Goal: Complete application form

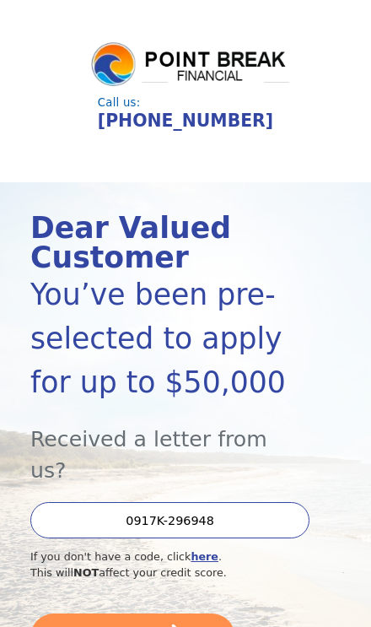
scroll to position [9, 0]
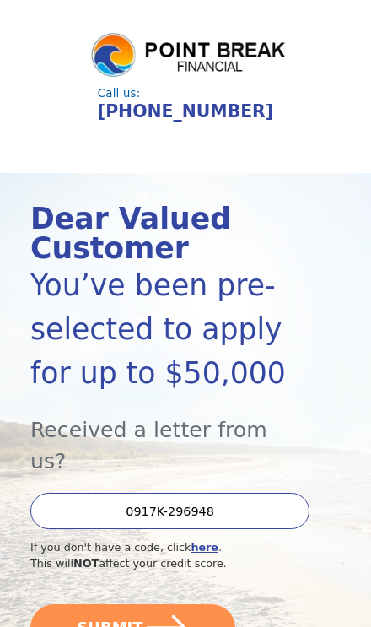
click at [170, 614] on icon "submit" at bounding box center [166, 626] width 40 height 25
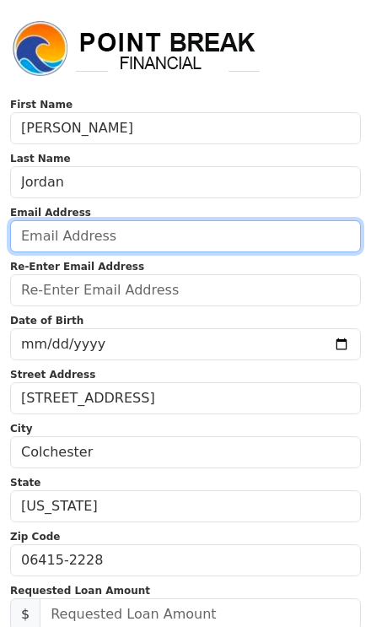
click at [266, 249] on input "email" at bounding box center [185, 236] width 351 height 32
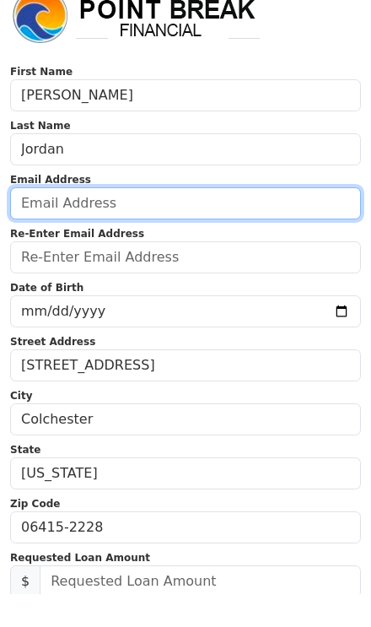
type input "charlespjordan@icloud.com"
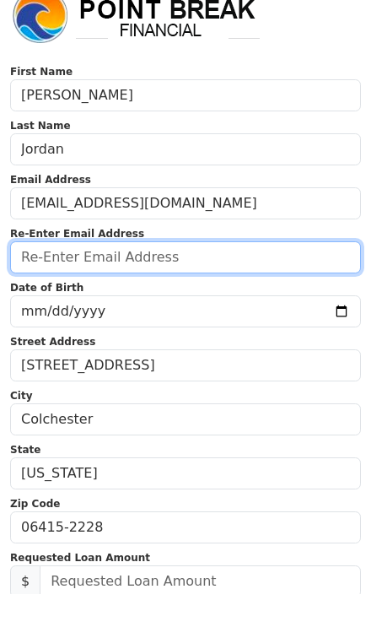
type input "charlespjordan@icloud.com"
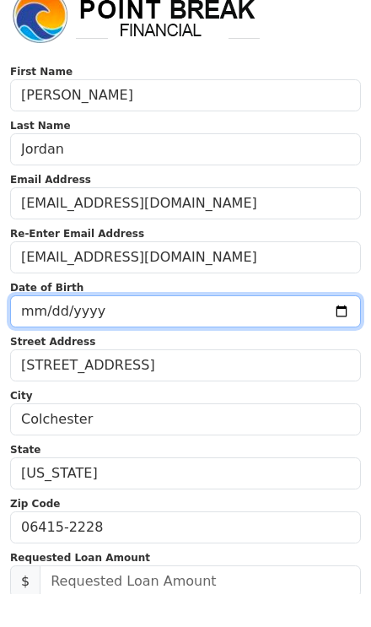
scroll to position [33, 0]
click at [251, 323] on input "2025-10-14" at bounding box center [185, 311] width 351 height 32
click at [251, 322] on input "1961-02-14" at bounding box center [185, 311] width 351 height 32
type input "1961-02-10"
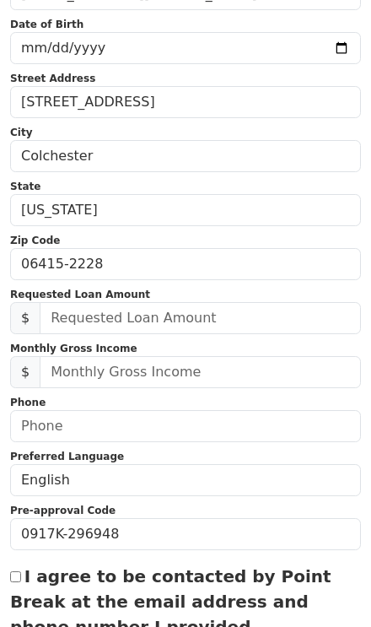
scroll to position [296, 0]
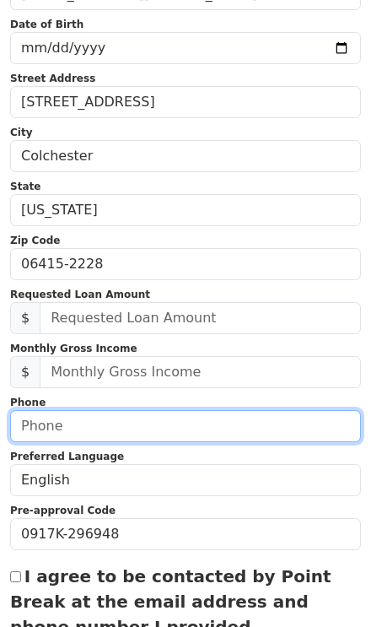
click at [197, 441] on input "text" at bounding box center [185, 426] width 351 height 32
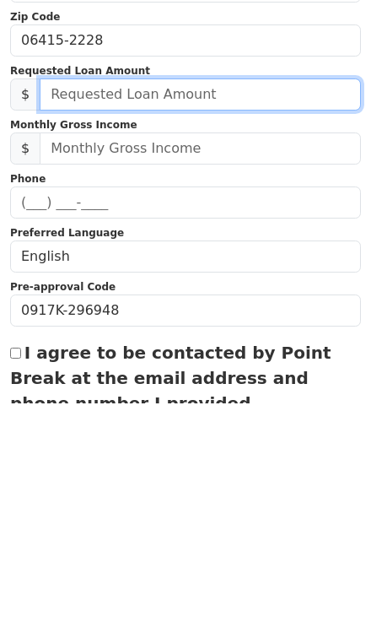
click at [260, 302] on input "text" at bounding box center [201, 318] width 322 height 32
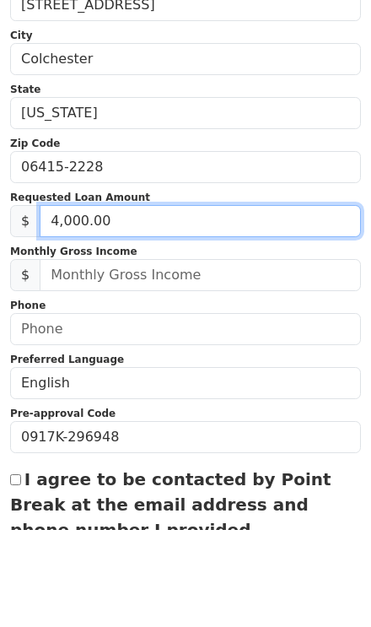
type input "40,000.00"
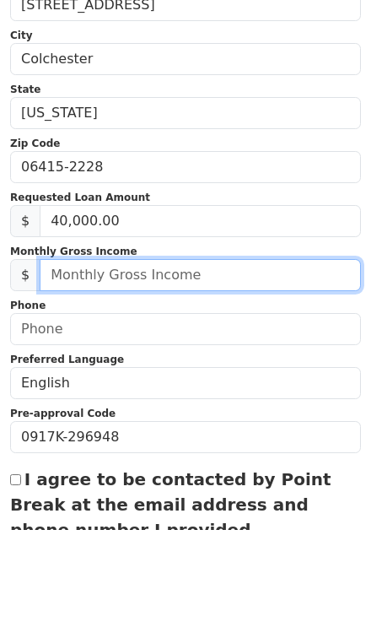
click at [258, 356] on input "text" at bounding box center [201, 372] width 322 height 32
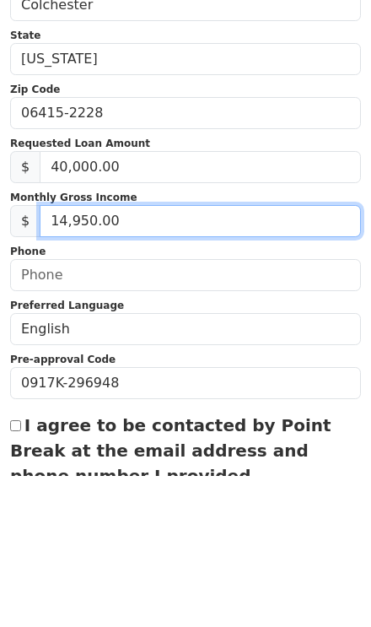
type input "149,500.00"
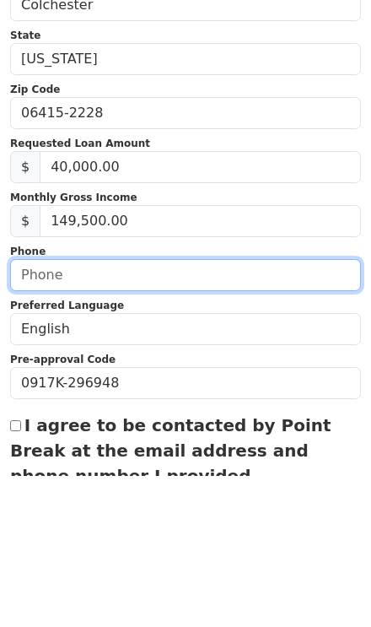
click at [273, 410] on input "text" at bounding box center [185, 426] width 351 height 32
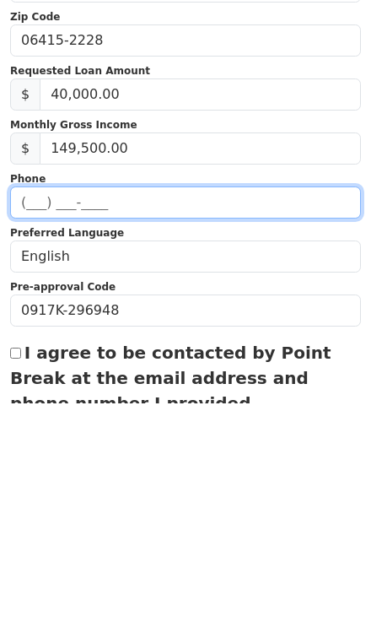
type input "(917) 460-2260"
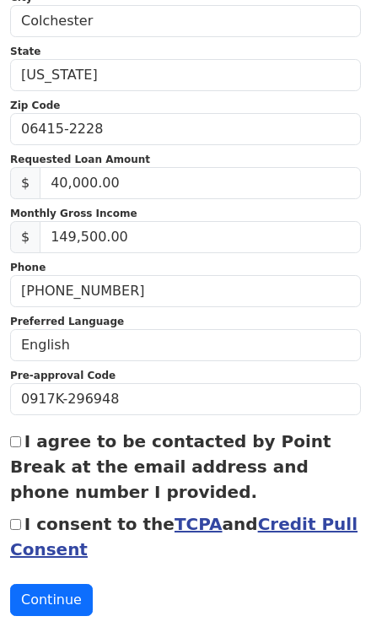
scroll to position [431, 0]
click at [224, 449] on label "I agree to be contacted by Point Break at the email address and phone number I …" at bounding box center [171, 466] width 322 height 71
click at [21, 447] on input "I agree to be contacted by Point Break at the email address and phone number I …" at bounding box center [15, 441] width 11 height 11
checkbox input "true"
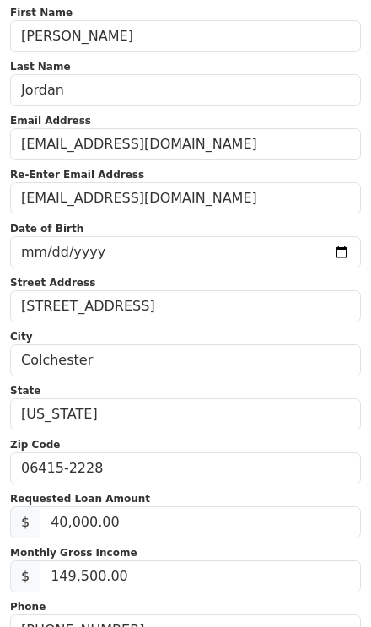
scroll to position [0, 0]
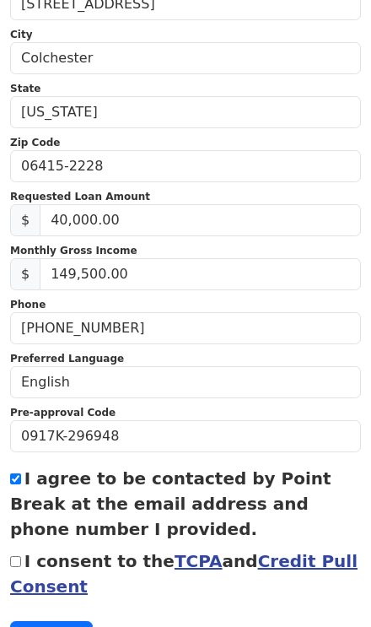
click at [287, 568] on link "Credit Pull Consent" at bounding box center [184, 574] width 348 height 46
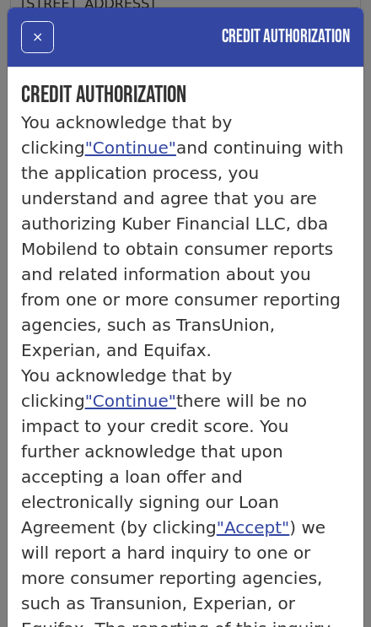
click at [33, 51] on button "×" at bounding box center [37, 37] width 33 height 32
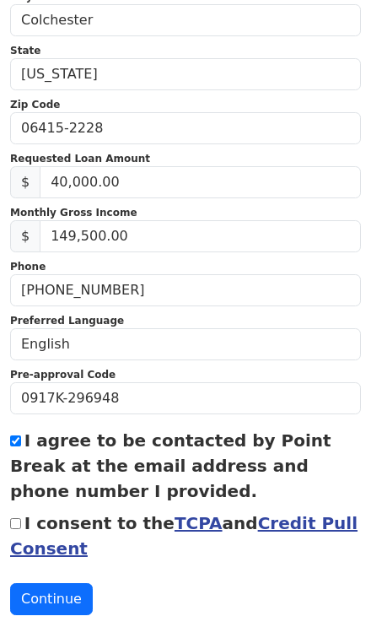
scroll to position [431, 0]
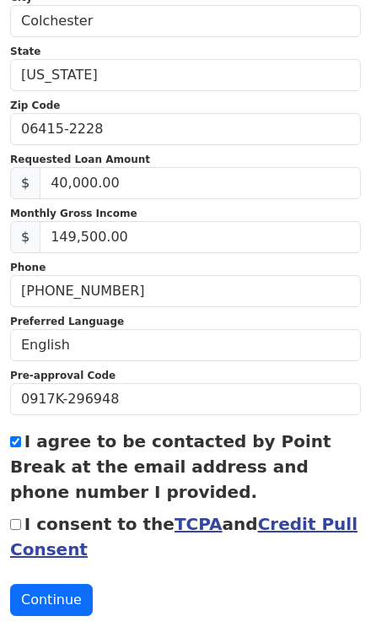
click at [13, 533] on div "I consent to the TCPA and Credit Pull Consent" at bounding box center [185, 536] width 351 height 51
click at [23, 542] on link "Credit Pull Consent" at bounding box center [184, 537] width 348 height 46
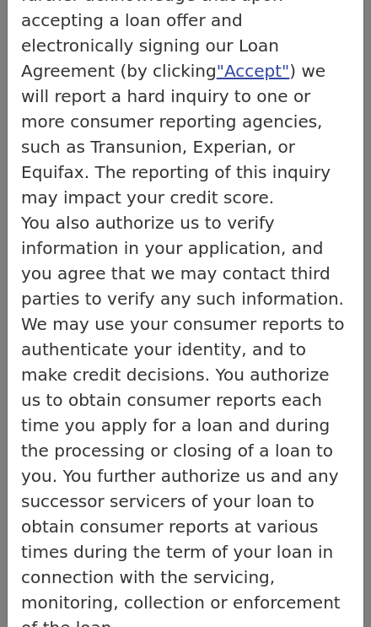
scroll to position [455, 0]
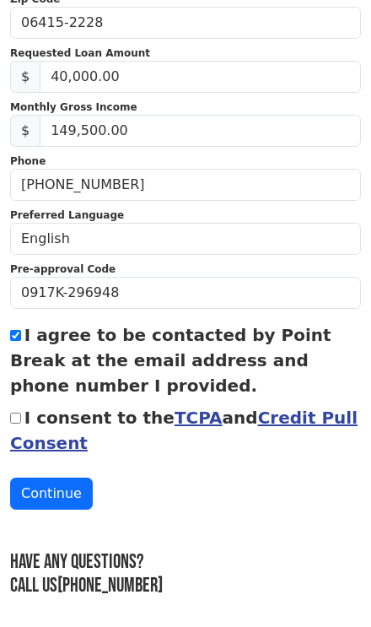
scroll to position [538, 0]
click at [21, 414] on input "I consent to the TCPA and Credit Pull Consent" at bounding box center [15, 418] width 11 height 11
checkbox input "true"
click at [52, 500] on button "Continue" at bounding box center [51, 494] width 83 height 32
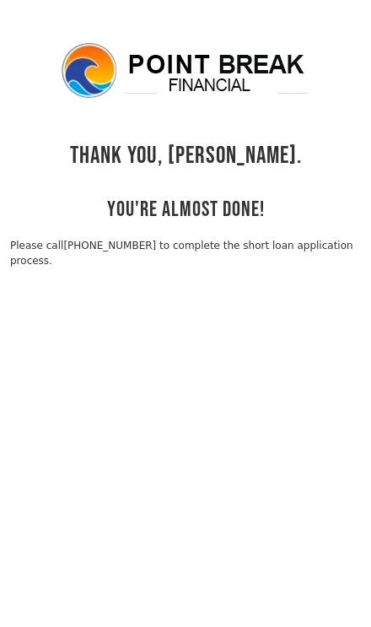
click at [126, 249] on link "[PHONE_NUMBER] to complete the short loan application process." at bounding box center [181, 253] width 343 height 27
